Goal: Task Accomplishment & Management: Manage account settings

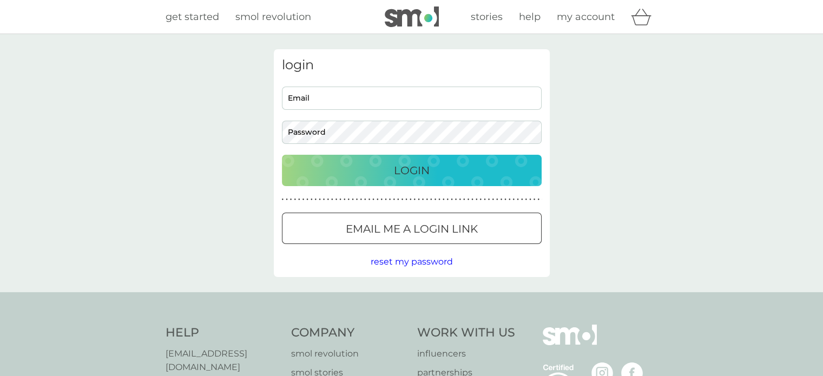
click at [310, 90] on input "Email" at bounding box center [412, 98] width 260 height 23
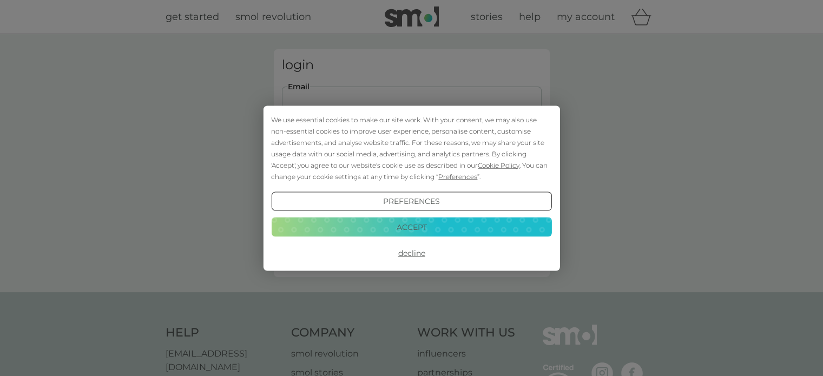
type input "[EMAIL_ADDRESS][DOMAIN_NAME]"
click at [405, 249] on button "Decline" at bounding box center [411, 252] width 280 height 19
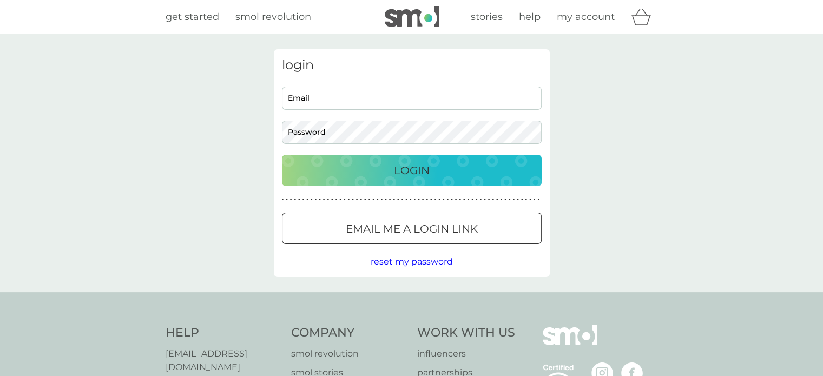
click at [330, 95] on input "Email" at bounding box center [412, 98] width 260 height 23
type input "[EMAIL_ADDRESS][DOMAIN_NAME]"
click at [418, 168] on p "Login" at bounding box center [412, 170] width 36 height 17
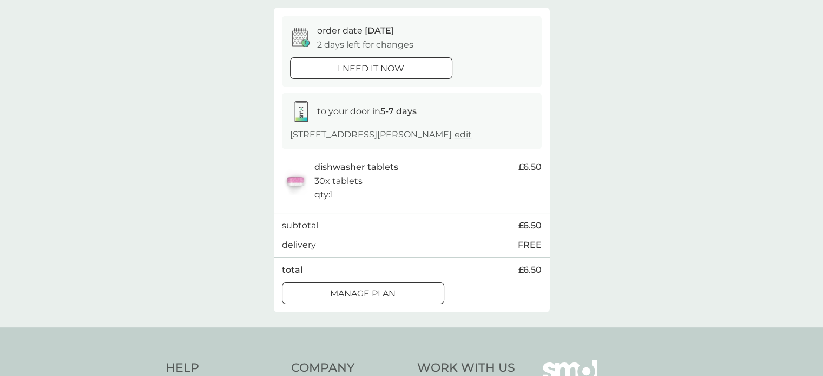
scroll to position [108, 0]
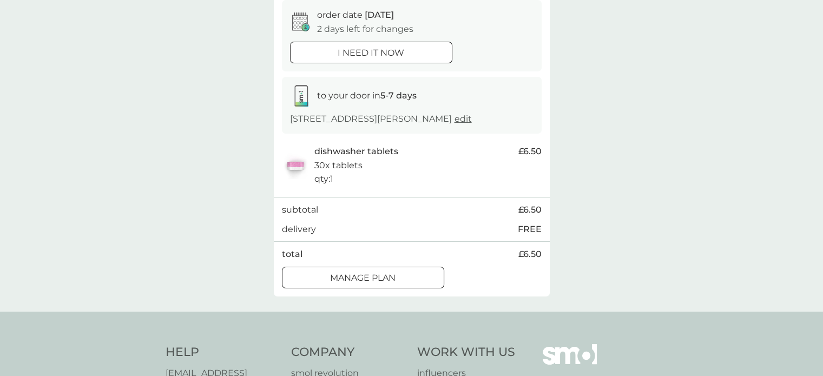
click at [387, 276] on p "Manage plan" at bounding box center [362, 278] width 65 height 14
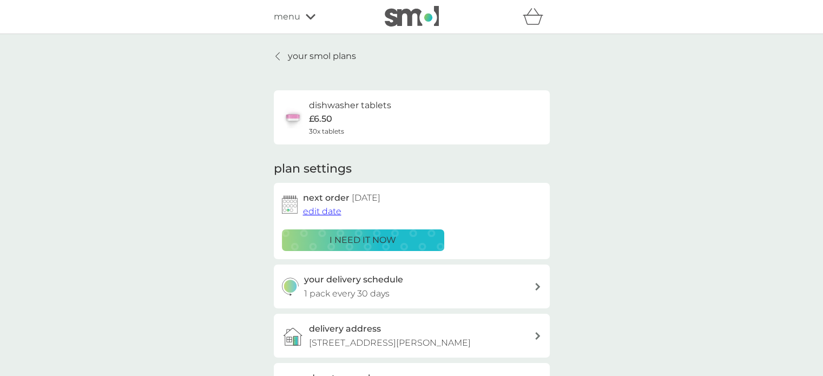
click at [319, 213] on span "edit date" at bounding box center [322, 211] width 38 height 10
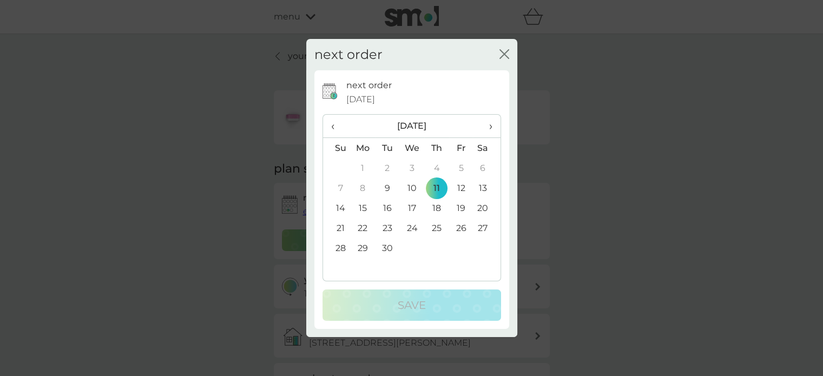
click at [436, 206] on td "18" at bounding box center [436, 208] width 24 height 20
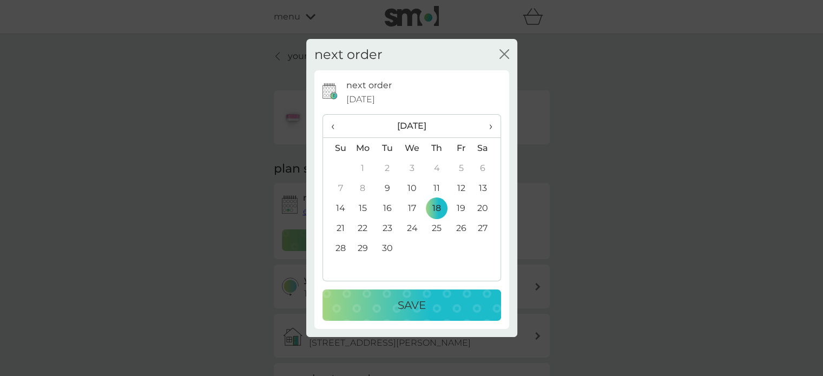
click at [412, 304] on p "Save" at bounding box center [412, 305] width 28 height 17
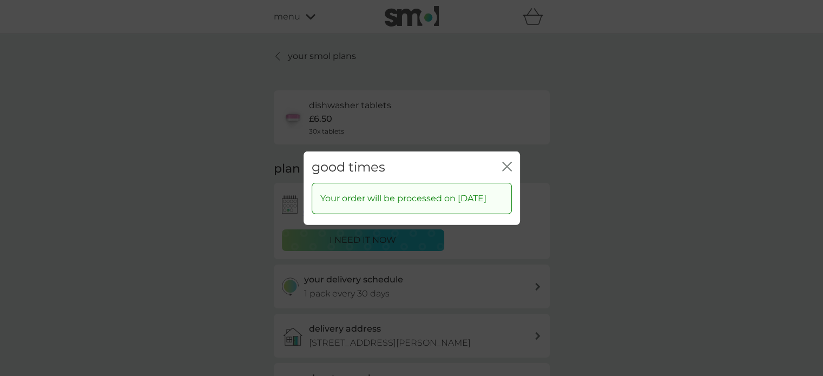
click at [504, 161] on icon "close" at bounding box center [507, 166] width 10 height 10
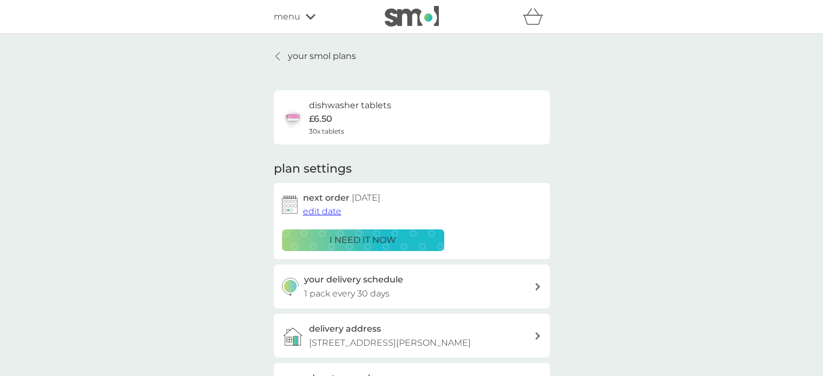
click at [310, 16] on icon at bounding box center [311, 17] width 10 height 6
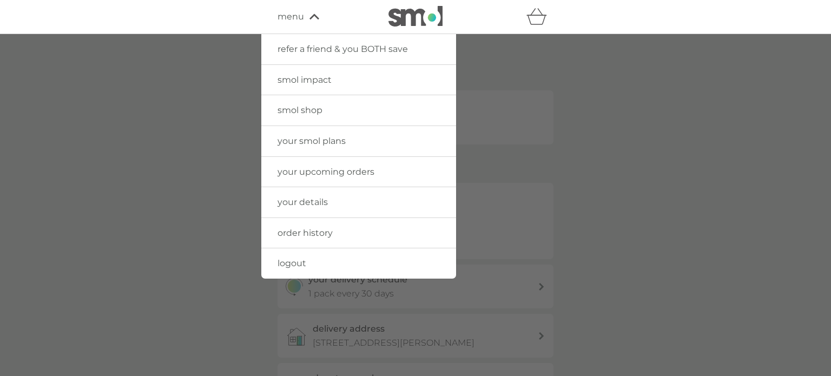
click at [294, 259] on span "logout" at bounding box center [292, 263] width 29 height 10
